Goal: Information Seeking & Learning: Learn about a topic

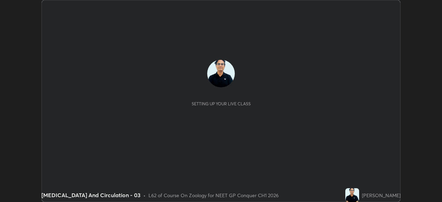
scroll to position [202, 442]
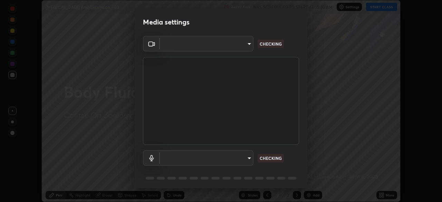
type input "1a0cd2fa9eaecc5464ce661d2c376d4f68bb2a1a8db1c3726163fcb70f995fb6"
type input "communications"
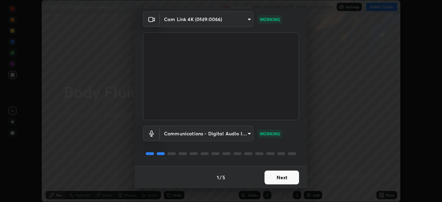
click at [277, 176] on button "Next" at bounding box center [282, 178] width 35 height 14
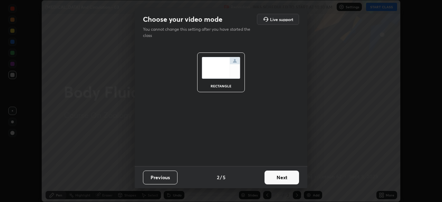
click at [275, 176] on button "Next" at bounding box center [282, 178] width 35 height 14
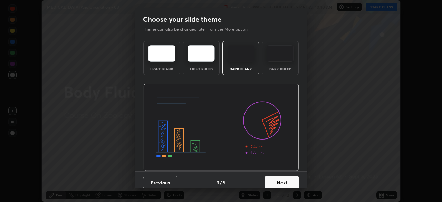
click at [276, 179] on button "Next" at bounding box center [282, 183] width 35 height 14
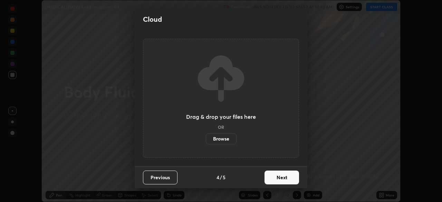
click at [274, 179] on button "Next" at bounding box center [282, 178] width 35 height 14
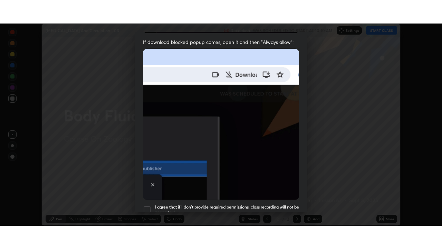
scroll to position [165, 0]
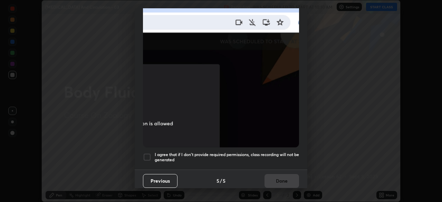
click at [145, 153] on div at bounding box center [147, 157] width 8 height 8
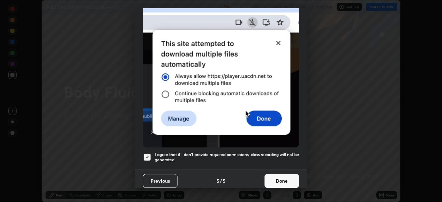
click at [277, 182] on button "Done" at bounding box center [282, 181] width 35 height 14
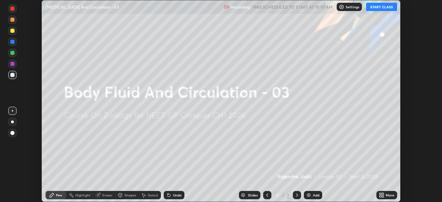
click at [384, 10] on button "START CLASS" at bounding box center [381, 7] width 31 height 8
click at [380, 193] on icon at bounding box center [381, 194] width 2 height 2
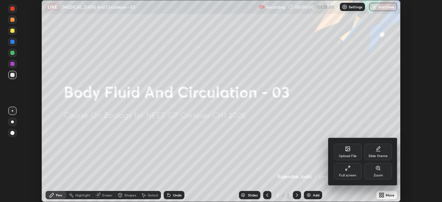
click at [348, 174] on div "Full screen" at bounding box center [347, 175] width 17 height 3
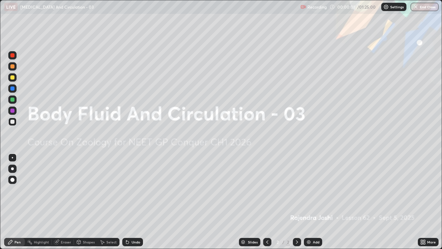
scroll to position [249, 442]
click at [309, 202] on img at bounding box center [309, 242] width 6 height 6
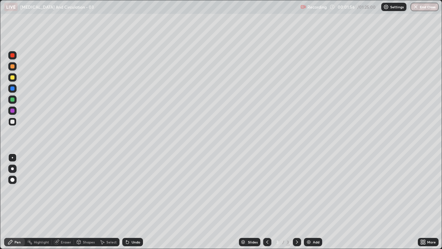
click at [136, 202] on div "Undo" at bounding box center [136, 241] width 9 height 3
click at [136, 202] on div "Undo" at bounding box center [132, 242] width 21 height 8
click at [13, 55] on div at bounding box center [12, 55] width 4 height 4
click at [14, 54] on div at bounding box center [12, 55] width 4 height 4
click at [67, 202] on div "Eraser" at bounding box center [66, 241] width 10 height 3
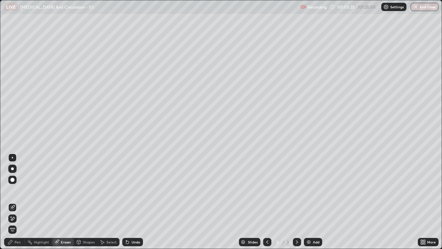
click at [36, 202] on div "Highlight" at bounding box center [41, 241] width 15 height 3
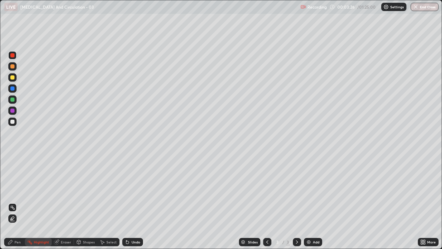
click at [21, 202] on div "Pen" at bounding box center [14, 242] width 21 height 8
click at [136, 202] on div "Undo" at bounding box center [132, 242] width 21 height 8
click at [133, 202] on div "Undo" at bounding box center [136, 241] width 9 height 3
click at [12, 122] on div at bounding box center [12, 121] width 4 height 4
click at [313, 202] on div "Add" at bounding box center [316, 241] width 7 height 3
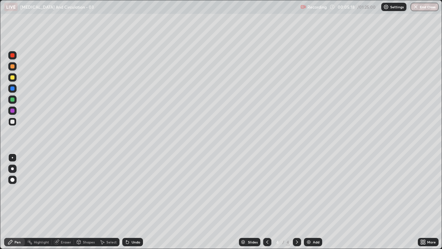
click at [12, 122] on div at bounding box center [12, 121] width 4 height 4
click at [60, 202] on div "Eraser" at bounding box center [63, 242] width 22 height 8
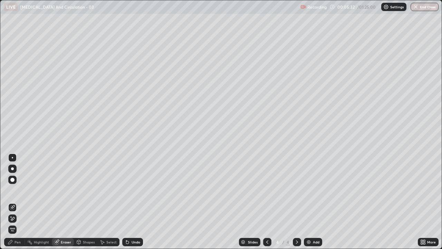
click at [16, 202] on div "Pen" at bounding box center [18, 241] width 6 height 3
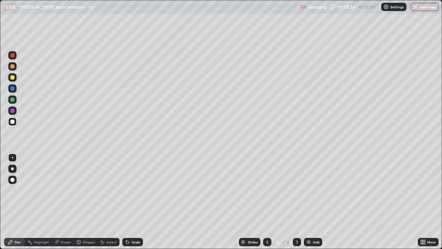
click at [12, 53] on div at bounding box center [12, 55] width 4 height 4
click at [13, 88] on div at bounding box center [12, 88] width 4 height 4
click at [12, 55] on div at bounding box center [12, 55] width 4 height 4
click at [13, 66] on div at bounding box center [12, 66] width 4 height 4
click at [12, 78] on div at bounding box center [12, 77] width 4 height 4
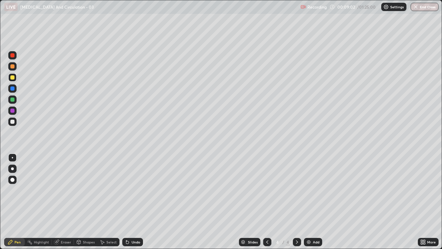
click at [14, 67] on div at bounding box center [12, 66] width 4 height 4
click at [266, 202] on icon at bounding box center [267, 241] width 2 height 3
click at [135, 202] on div "Undo" at bounding box center [132, 242] width 21 height 8
click at [136, 202] on div "Undo" at bounding box center [136, 241] width 9 height 3
click at [135, 202] on div "Undo" at bounding box center [136, 241] width 9 height 3
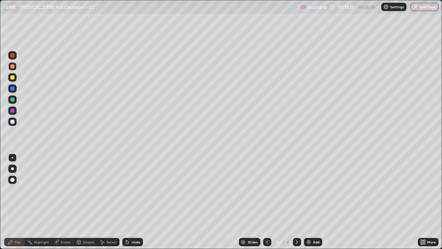
click at [135, 202] on div "Undo" at bounding box center [136, 241] width 9 height 3
click at [13, 111] on div at bounding box center [12, 110] width 4 height 4
click at [85, 202] on div "Shapes" at bounding box center [89, 241] width 12 height 3
click at [59, 202] on div "Eraser" at bounding box center [63, 242] width 22 height 8
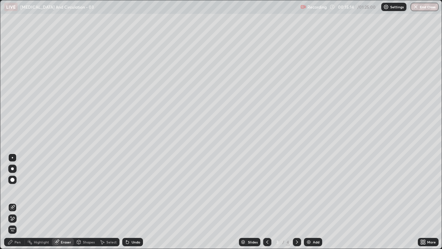
click at [15, 202] on div "Pen" at bounding box center [18, 241] width 6 height 3
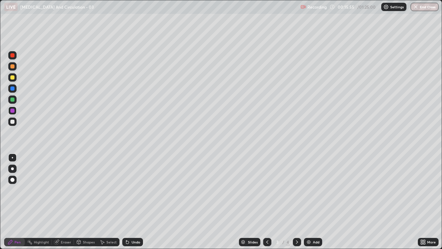
click at [12, 121] on div at bounding box center [12, 121] width 4 height 4
click at [12, 168] on div at bounding box center [12, 168] width 3 height 3
click at [12, 77] on div at bounding box center [12, 77] width 4 height 4
click at [133, 202] on div "Undo" at bounding box center [136, 241] width 9 height 3
click at [134, 202] on div "Undo" at bounding box center [136, 241] width 9 height 3
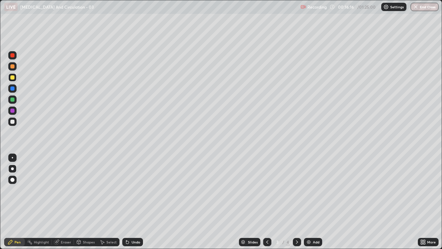
click at [133, 202] on div "Undo" at bounding box center [136, 241] width 9 height 3
click at [132, 202] on div "Undo" at bounding box center [136, 241] width 9 height 3
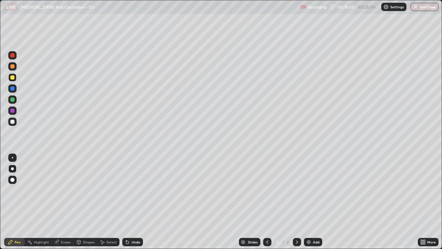
click at [134, 202] on div "Undo" at bounding box center [132, 242] width 21 height 8
click at [68, 202] on div "Eraser" at bounding box center [66, 241] width 10 height 3
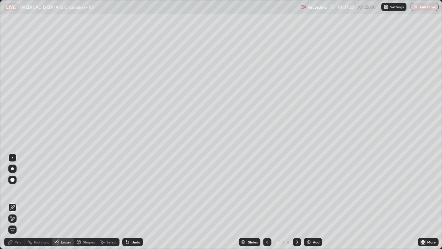
click at [19, 202] on div "Pen" at bounding box center [18, 241] width 6 height 3
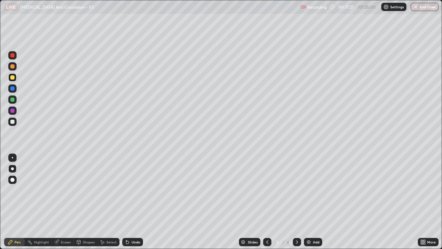
click at [17, 202] on div "Pen" at bounding box center [18, 241] width 6 height 3
click at [12, 111] on div at bounding box center [12, 110] width 4 height 4
click at [39, 202] on div "Highlight" at bounding box center [41, 241] width 15 height 3
click at [12, 77] on div at bounding box center [12, 77] width 4 height 4
click at [13, 202] on div "Pen" at bounding box center [14, 242] width 21 height 8
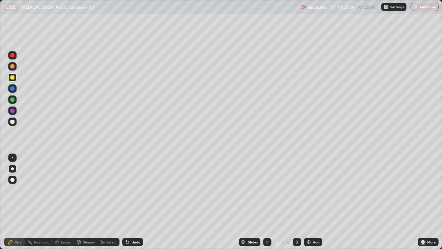
click at [315, 202] on div "Add" at bounding box center [316, 241] width 7 height 3
click at [266, 202] on icon at bounding box center [268, 242] width 6 height 6
click at [296, 202] on icon at bounding box center [297, 242] width 6 height 6
click at [314, 202] on div "Add" at bounding box center [316, 241] width 7 height 3
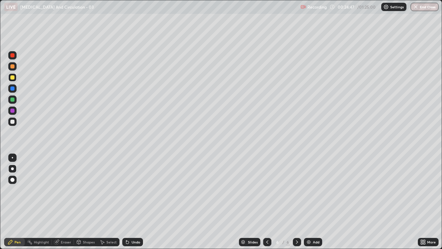
click at [13, 122] on div at bounding box center [12, 121] width 4 height 4
click at [134, 202] on div "Undo" at bounding box center [136, 241] width 9 height 3
click at [133, 202] on div "Undo" at bounding box center [136, 241] width 9 height 3
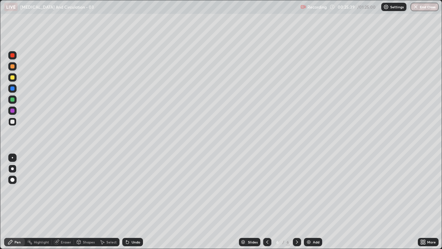
click at [132, 202] on div "Undo" at bounding box center [136, 241] width 9 height 3
click at [131, 202] on div "Undo" at bounding box center [132, 242] width 21 height 8
click at [13, 99] on div at bounding box center [12, 99] width 4 height 4
click at [13, 54] on div at bounding box center [12, 55] width 4 height 4
click at [10, 121] on div at bounding box center [12, 121] width 4 height 4
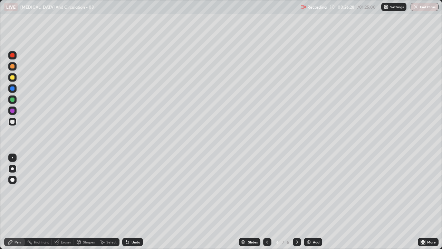
click at [12, 157] on div at bounding box center [12, 157] width 1 height 1
click at [11, 76] on div at bounding box center [12, 77] width 4 height 4
click at [13, 102] on div at bounding box center [12, 99] width 8 height 8
click at [13, 88] on div at bounding box center [12, 88] width 4 height 4
click at [297, 202] on icon at bounding box center [297, 242] width 6 height 6
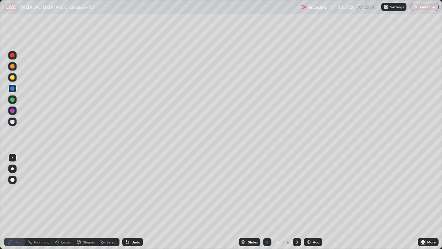
click at [296, 202] on icon at bounding box center [297, 242] width 6 height 6
click at [308, 202] on img at bounding box center [309, 242] width 6 height 6
click at [12, 119] on div at bounding box center [12, 121] width 4 height 4
click at [12, 121] on div at bounding box center [12, 121] width 4 height 4
click at [13, 100] on div at bounding box center [12, 99] width 4 height 4
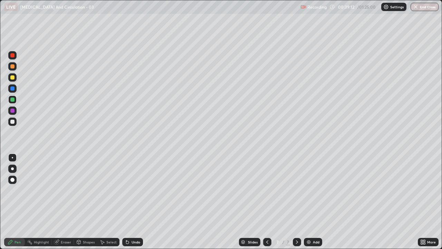
click at [13, 88] on div at bounding box center [12, 88] width 4 height 4
click at [13, 122] on div at bounding box center [12, 121] width 4 height 4
click at [12, 109] on div at bounding box center [12, 110] width 4 height 4
click at [15, 100] on div at bounding box center [12, 99] width 8 height 8
click at [13, 57] on div at bounding box center [12, 55] width 4 height 4
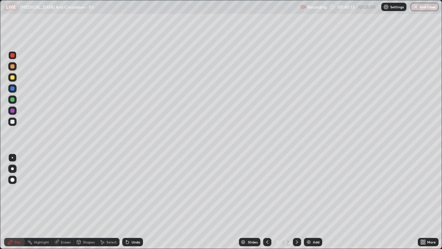
click at [13, 123] on div at bounding box center [12, 121] width 4 height 4
click at [12, 80] on div at bounding box center [12, 77] width 8 height 8
click at [133, 202] on div "Undo" at bounding box center [132, 242] width 21 height 8
click at [134, 202] on div "Undo" at bounding box center [136, 241] width 9 height 3
click at [133, 202] on div "Undo" at bounding box center [132, 242] width 21 height 8
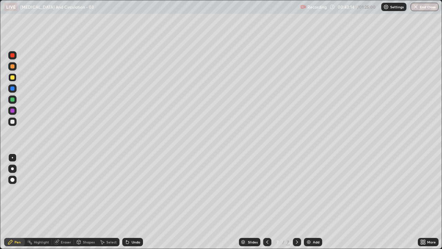
click at [132, 202] on div "Undo" at bounding box center [136, 241] width 9 height 3
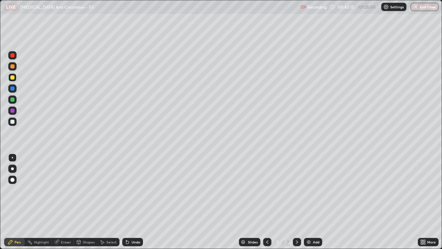
click at [132, 202] on div "Undo" at bounding box center [136, 241] width 9 height 3
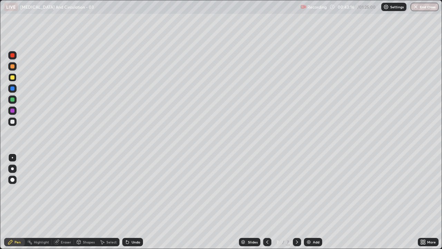
click at [132, 202] on div "Undo" at bounding box center [136, 241] width 9 height 3
click at [133, 202] on div "Undo" at bounding box center [136, 241] width 9 height 3
click at [399, 202] on div "Slides 7 / 7 Add" at bounding box center [280, 242] width 275 height 14
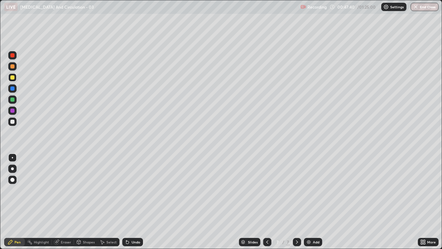
click at [306, 202] on img at bounding box center [309, 242] width 6 height 6
click at [136, 202] on div "Undo" at bounding box center [136, 241] width 9 height 3
click at [133, 202] on div "Undo" at bounding box center [136, 241] width 9 height 3
click at [133, 202] on div "Undo" at bounding box center [132, 242] width 21 height 8
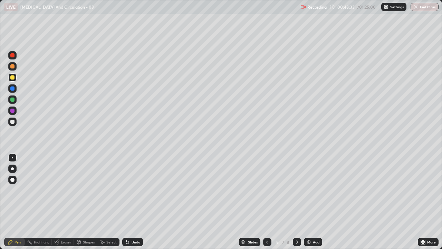
click at [133, 202] on div "Undo" at bounding box center [132, 242] width 21 height 8
click at [13, 123] on div at bounding box center [12, 121] width 4 height 4
click at [9, 111] on div at bounding box center [12, 110] width 8 height 8
click at [304, 202] on div "Add" at bounding box center [313, 242] width 18 height 8
click at [13, 122] on div at bounding box center [12, 121] width 4 height 4
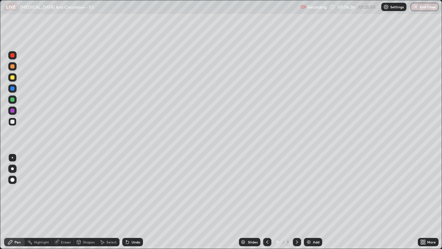
click at [314, 202] on div "Add" at bounding box center [316, 241] width 7 height 3
click at [132, 202] on div "Undo" at bounding box center [136, 241] width 9 height 3
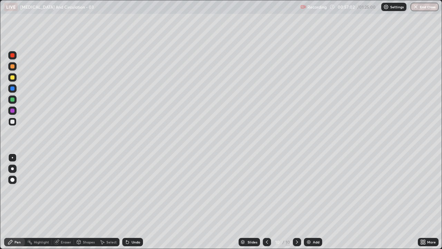
click at [132, 202] on div "Undo" at bounding box center [136, 241] width 9 height 3
click at [130, 202] on div "Undo" at bounding box center [132, 242] width 21 height 8
click at [132, 202] on div "Undo" at bounding box center [136, 241] width 9 height 3
click at [132, 202] on div "Undo" at bounding box center [132, 242] width 21 height 8
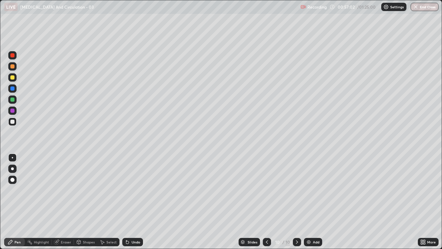
click at [131, 202] on div "Undo" at bounding box center [132, 242] width 21 height 8
click at [132, 202] on div "Undo" at bounding box center [132, 242] width 21 height 8
click at [11, 67] on div at bounding box center [12, 66] width 4 height 4
click at [13, 77] on div at bounding box center [12, 77] width 4 height 4
click at [12, 100] on div at bounding box center [12, 99] width 4 height 4
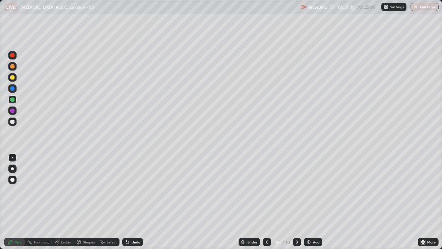
click at [13, 121] on div at bounding box center [12, 121] width 4 height 4
click at [13, 89] on div at bounding box center [12, 88] width 4 height 4
click at [13, 55] on div at bounding box center [12, 55] width 4 height 4
click at [13, 90] on div at bounding box center [12, 88] width 4 height 4
click at [13, 111] on div at bounding box center [12, 110] width 4 height 4
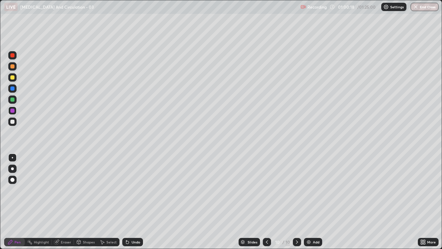
click at [11, 122] on div at bounding box center [12, 121] width 4 height 4
click at [12, 100] on div at bounding box center [12, 99] width 4 height 4
click at [136, 202] on div "Undo" at bounding box center [136, 241] width 9 height 3
click at [133, 202] on div "Undo" at bounding box center [136, 241] width 9 height 3
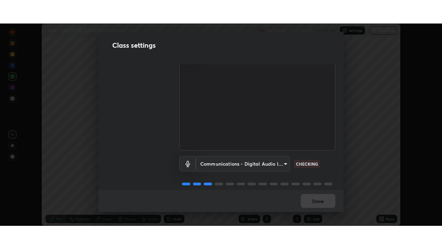
scroll to position [31, 0]
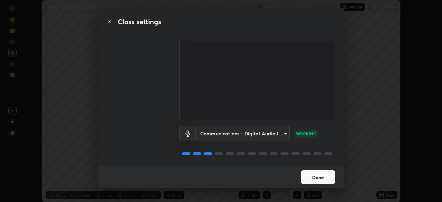
click at [326, 179] on button "Done" at bounding box center [318, 177] width 35 height 14
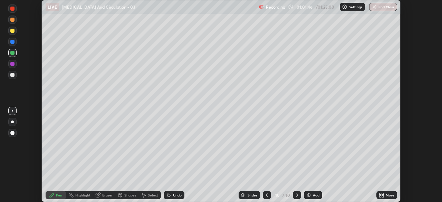
click at [381, 197] on icon at bounding box center [381, 196] width 2 height 2
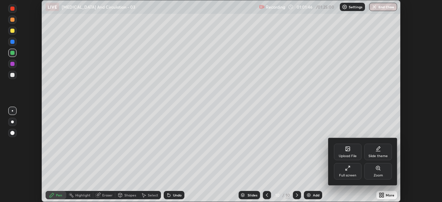
click at [353, 171] on div "Full screen" at bounding box center [348, 171] width 28 height 17
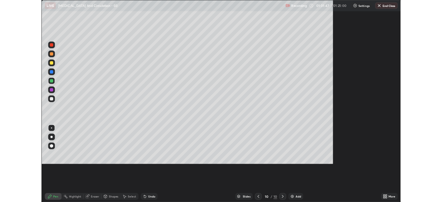
scroll to position [249, 442]
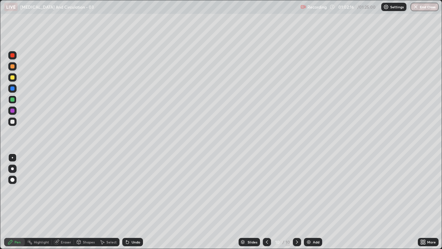
click at [12, 78] on div at bounding box center [12, 77] width 4 height 4
click at [12, 66] on div at bounding box center [12, 66] width 4 height 4
click at [12, 121] on div at bounding box center [12, 121] width 4 height 4
click at [372, 202] on div "Slides 10 / 10 Add" at bounding box center [280, 242] width 275 height 14
click at [13, 88] on div at bounding box center [12, 88] width 4 height 4
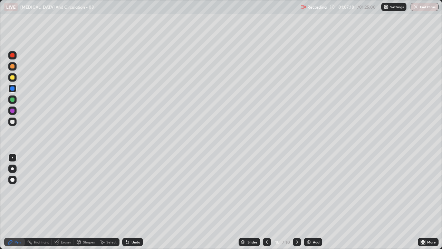
click at [12, 79] on div at bounding box center [12, 77] width 4 height 4
click at [219, 202] on div "Slides 10 / 10 Add" at bounding box center [280, 242] width 275 height 14
click at [221, 202] on div "Slides 10 / 10 Add" at bounding box center [280, 242] width 275 height 14
click at [228, 202] on div "Slides 10 / 10 Add" at bounding box center [280, 242] width 275 height 14
click at [230, 202] on div "Slides 10 / 10 Add" at bounding box center [280, 242] width 275 height 14
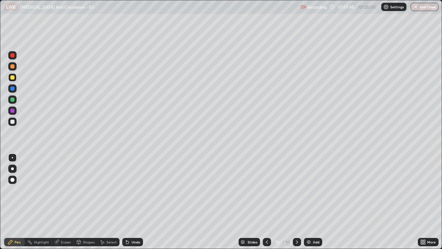
click at [234, 202] on div "Slides 10 / 10 Add" at bounding box center [280, 242] width 275 height 14
click at [232, 202] on div "Slides 10 / 10 Add" at bounding box center [280, 242] width 275 height 14
click at [322, 202] on div "Slides 10 / 10 Add" at bounding box center [280, 242] width 275 height 14
click at [327, 202] on div "Slides 10 / 10 Add" at bounding box center [280, 242] width 275 height 14
click at [386, 202] on div "Slides 10 / 10 Add" at bounding box center [280, 242] width 275 height 14
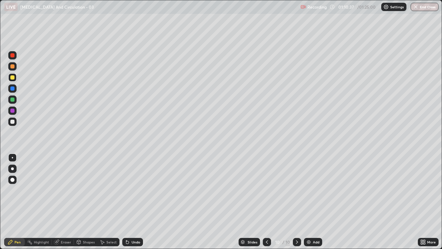
click at [315, 202] on div "Add" at bounding box center [316, 241] width 7 height 3
click at [13, 98] on div at bounding box center [12, 99] width 4 height 4
click at [12, 88] on div at bounding box center [12, 88] width 4 height 4
click at [13, 124] on div at bounding box center [12, 121] width 8 height 8
click at [12, 122] on div at bounding box center [12, 121] width 4 height 4
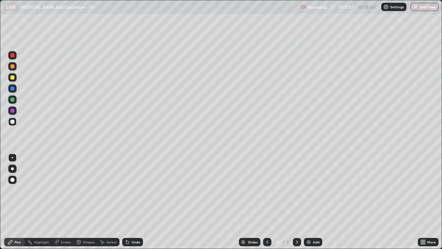
click at [12, 90] on div at bounding box center [12, 88] width 4 height 4
click at [11, 110] on div at bounding box center [12, 110] width 4 height 4
click at [13, 121] on div at bounding box center [12, 121] width 4 height 4
click at [14, 55] on div at bounding box center [12, 55] width 4 height 4
click at [13, 120] on div at bounding box center [12, 121] width 4 height 4
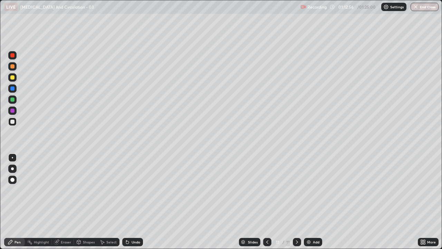
click at [12, 89] on div at bounding box center [12, 88] width 4 height 4
click at [12, 99] on div at bounding box center [12, 99] width 4 height 4
click at [10, 88] on div at bounding box center [12, 88] width 4 height 4
click at [12, 111] on div at bounding box center [12, 110] width 4 height 4
click at [312, 202] on div "Add" at bounding box center [313, 242] width 18 height 8
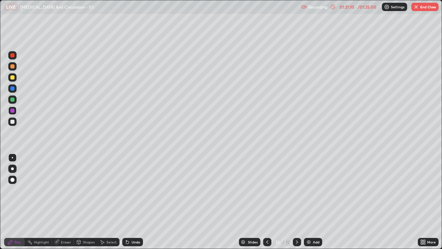
click at [135, 202] on div "Undo" at bounding box center [136, 241] width 9 height 3
click at [134, 202] on div "Undo" at bounding box center [132, 242] width 21 height 8
click at [134, 202] on div "Undo" at bounding box center [136, 241] width 9 height 3
click at [133, 202] on div "Undo" at bounding box center [136, 241] width 9 height 3
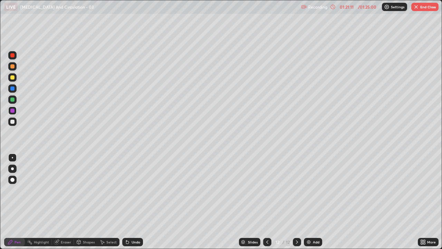
click at [132, 202] on div "Undo" at bounding box center [136, 241] width 9 height 3
click at [16, 169] on div at bounding box center [12, 168] width 8 height 8
click at [12, 122] on div at bounding box center [12, 121] width 4 height 4
click at [13, 157] on div at bounding box center [12, 157] width 8 height 8
click at [134, 202] on div "Undo" at bounding box center [136, 241] width 9 height 3
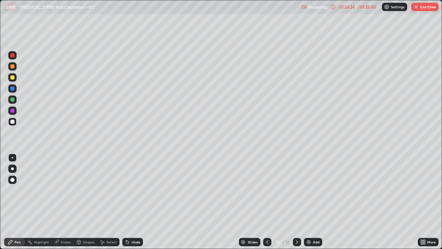
click at [133, 202] on div "Undo" at bounding box center [136, 241] width 9 height 3
click at [132, 202] on div "Undo" at bounding box center [136, 241] width 9 height 3
click at [130, 202] on div "Undo" at bounding box center [132, 242] width 21 height 8
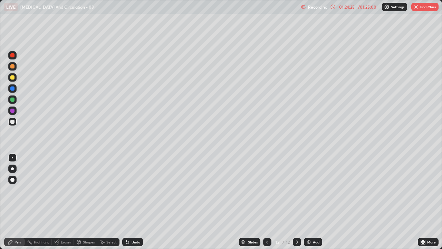
click at [130, 202] on div "Undo" at bounding box center [132, 242] width 21 height 8
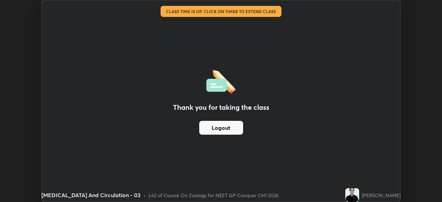
scroll to position [34331, 34091]
